Goal: Navigation & Orientation: Find specific page/section

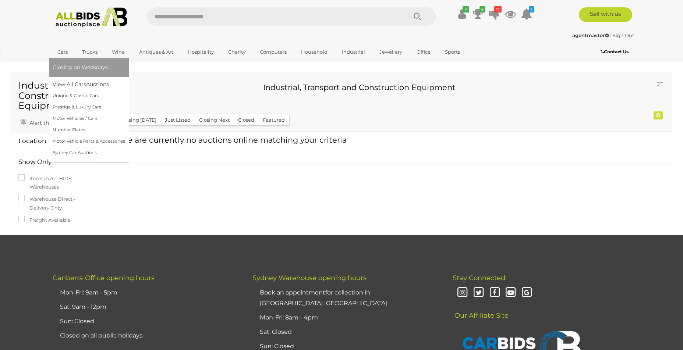
click at [59, 51] on link "Cars" at bounding box center [63, 52] width 20 height 12
click at [68, 84] on link "View All Cars Auctions" at bounding box center [89, 84] width 73 height 11
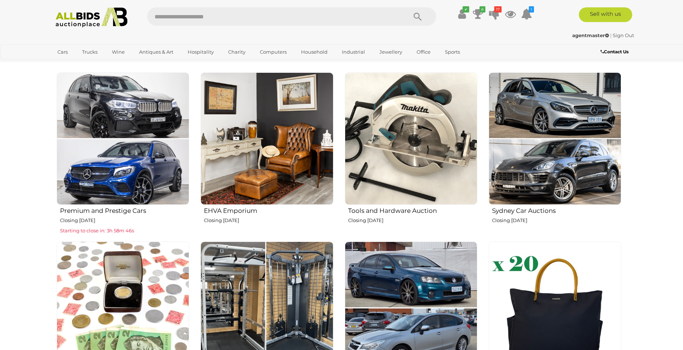
scroll to position [274, 0]
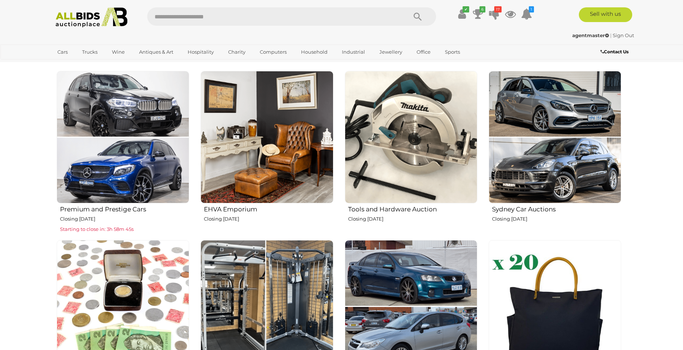
click at [430, 186] on img at bounding box center [411, 137] width 133 height 133
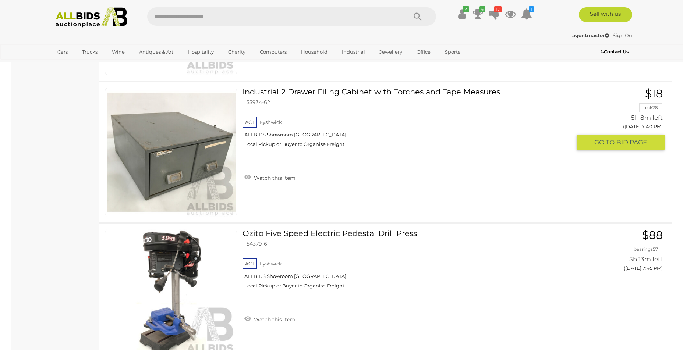
scroll to position [3283, 0]
